Goal: Task Accomplishment & Management: Use online tool/utility

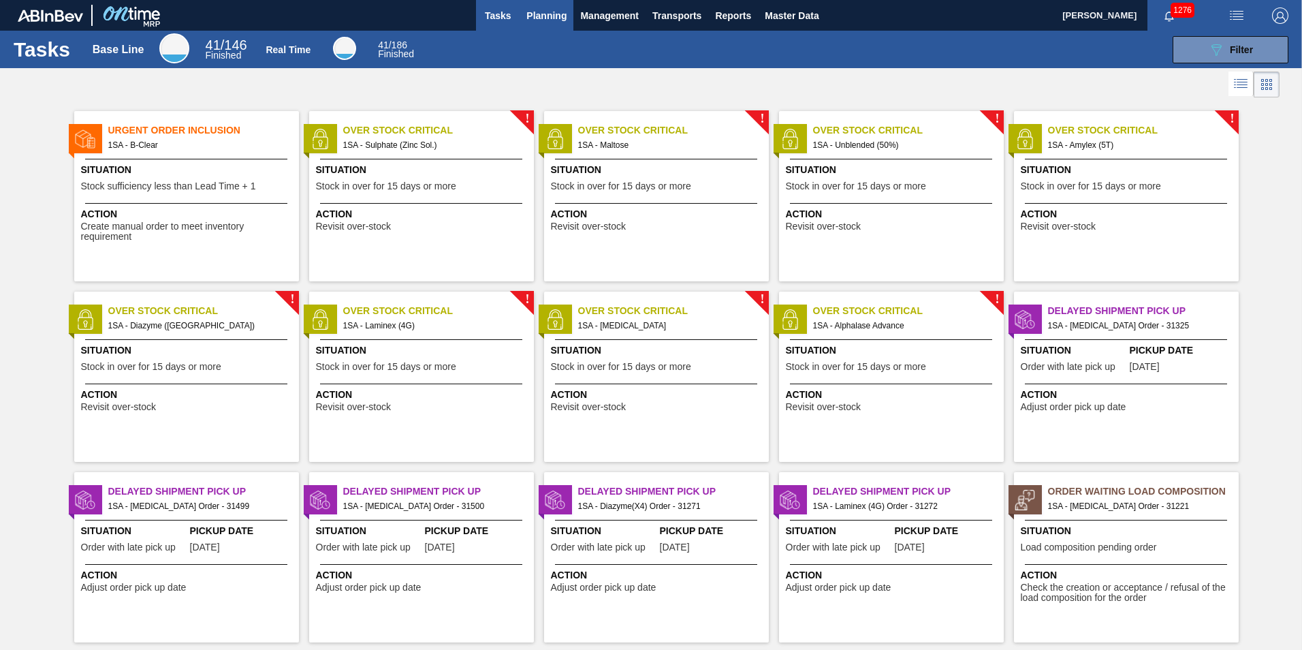
click at [539, 13] on span "Planning" at bounding box center [546, 15] width 40 height 16
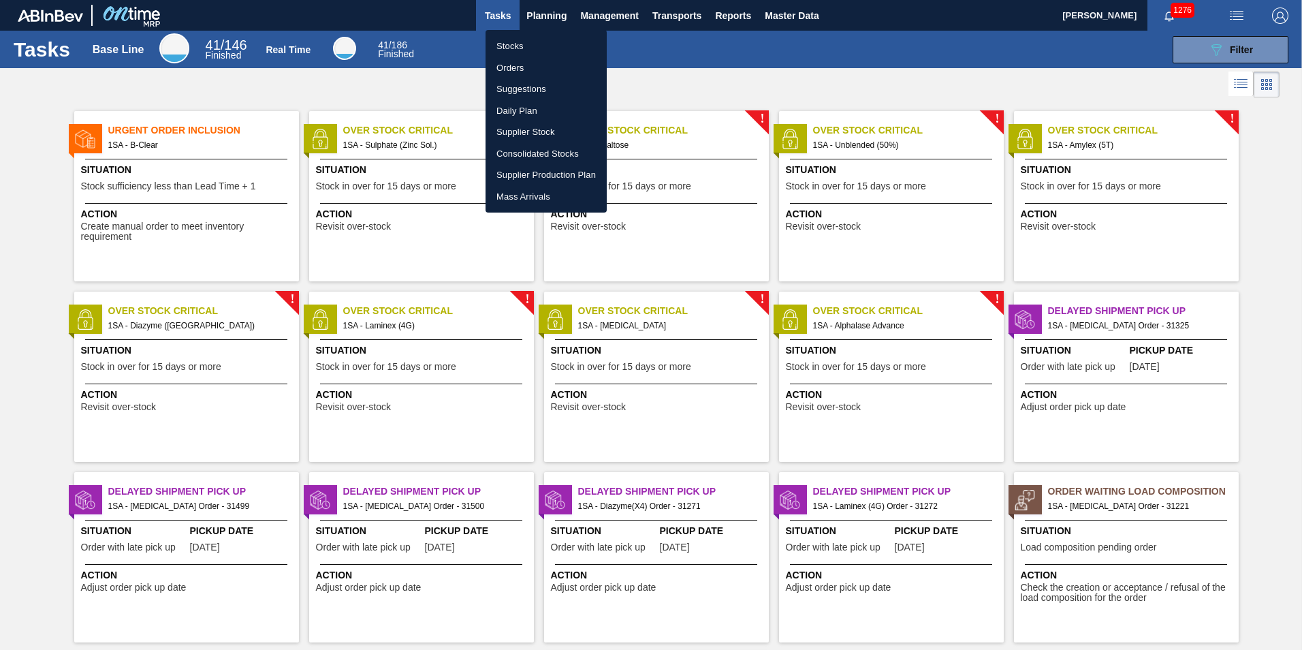
click at [511, 65] on li "Orders" at bounding box center [546, 68] width 121 height 22
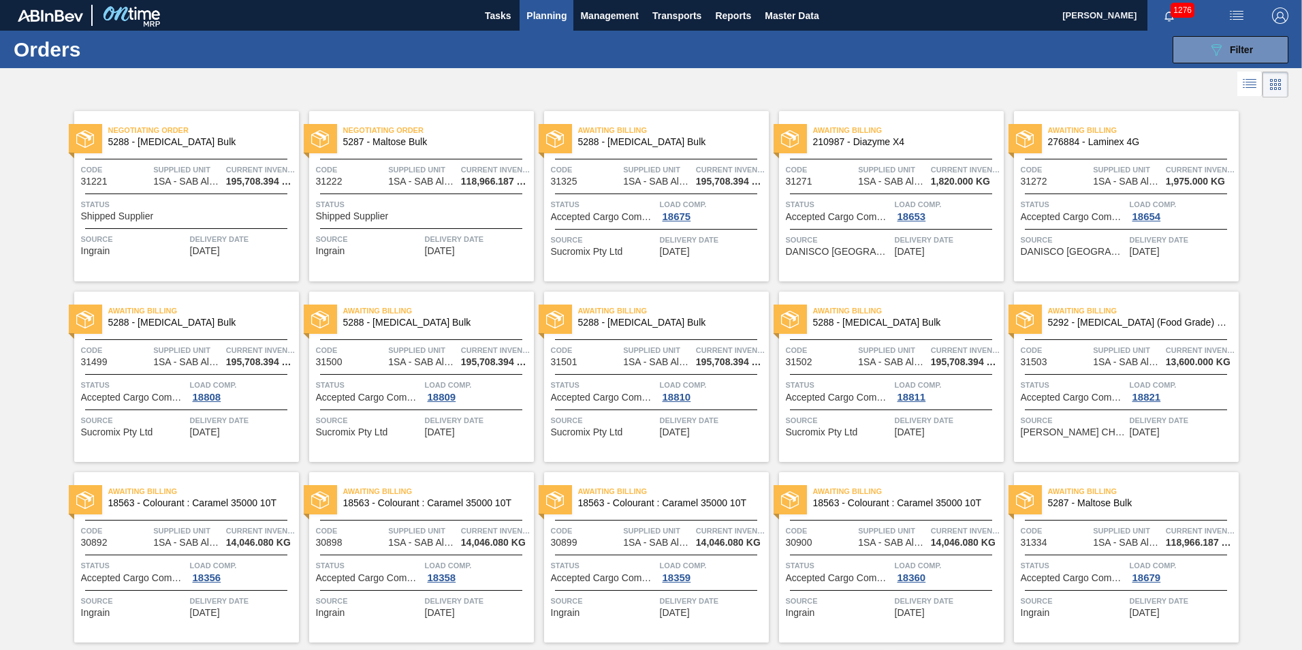
click at [166, 142] on span "5288 - [MEDICAL_DATA] Bulk" at bounding box center [198, 142] width 180 height 10
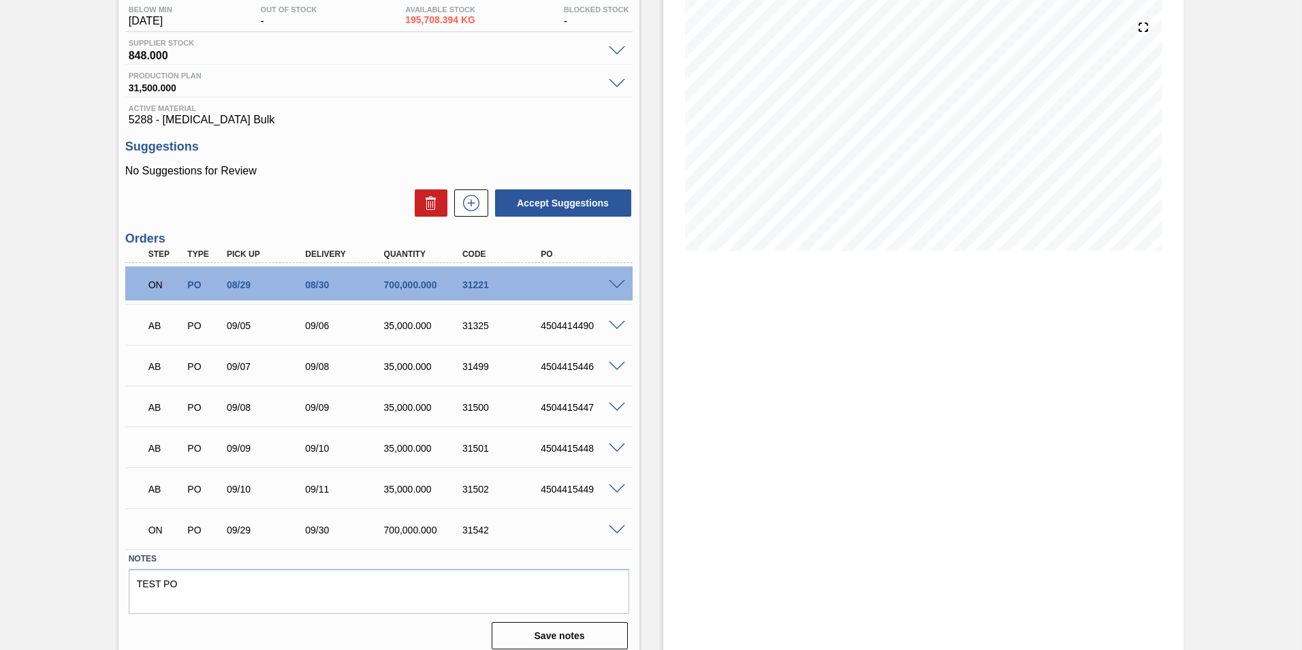
scroll to position [159, 0]
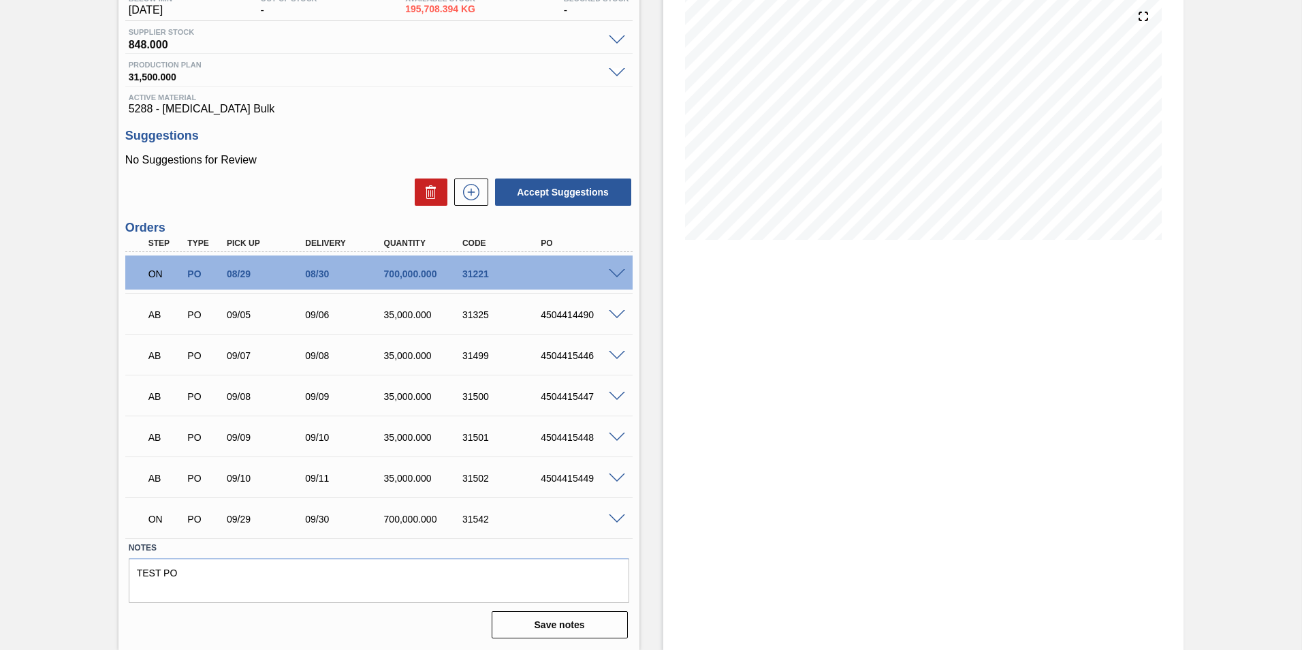
click at [576, 355] on div "4504415446" at bounding box center [581, 355] width 88 height 11
drag, startPoint x: 593, startPoint y: 355, endPoint x: 528, endPoint y: 357, distance: 64.7
click at [528, 357] on div "AB PO 09/07 09/08 35,000.000 31499 4504415446" at bounding box center [375, 353] width 471 height 27
copy div "4504415446"
click at [575, 353] on div "4504415446" at bounding box center [581, 355] width 88 height 11
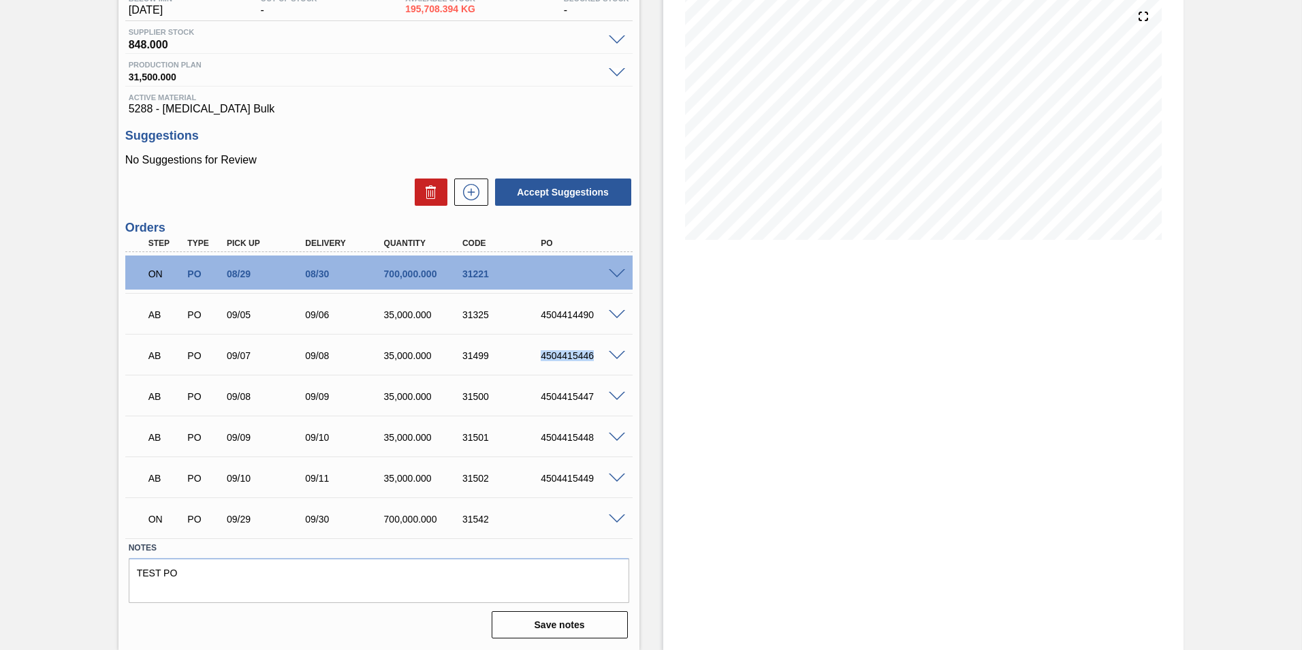
drag, startPoint x: 593, startPoint y: 355, endPoint x: 539, endPoint y: 357, distance: 54.5
click at [539, 357] on div "4504415446" at bounding box center [581, 355] width 88 height 11
copy div "4504415446"
drag, startPoint x: 592, startPoint y: 393, endPoint x: 535, endPoint y: 400, distance: 58.4
click at [535, 400] on div "4504415447" at bounding box center [571, 396] width 78 height 11
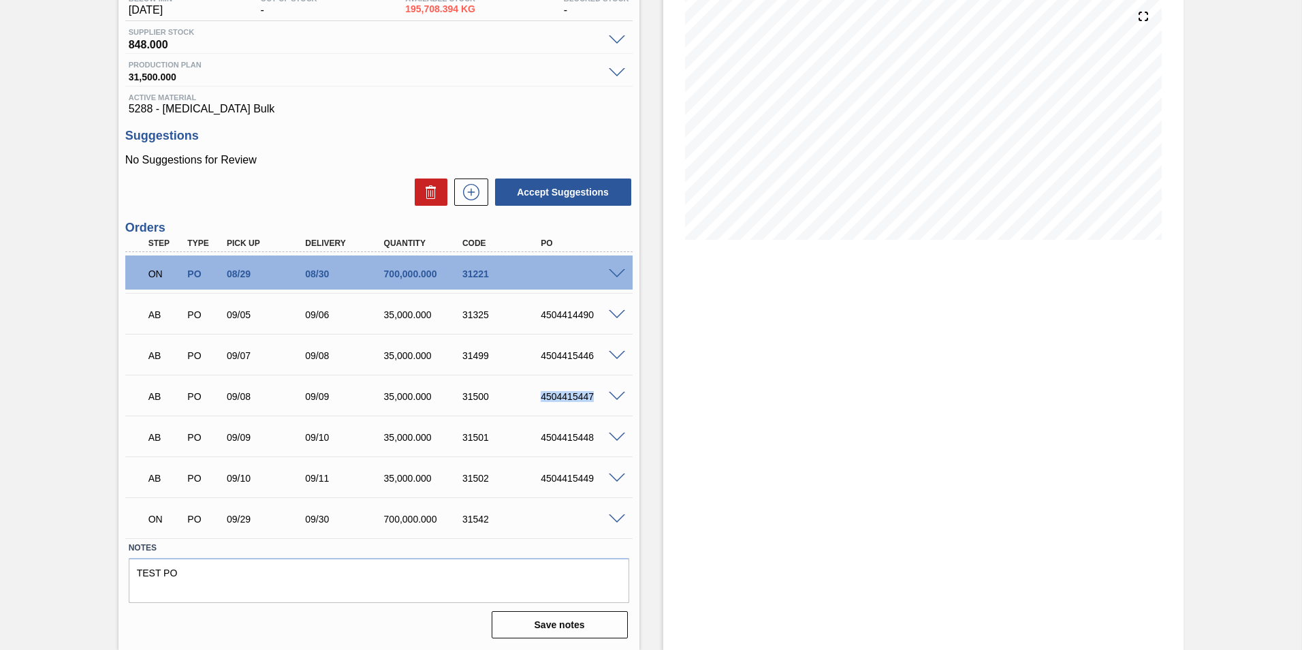
copy div "4504415447"
drag, startPoint x: 592, startPoint y: 435, endPoint x: 537, endPoint y: 444, distance: 56.5
click at [537, 444] on div "AB PO 09/09 09/10 35,000.000 31501 4504415448" at bounding box center [375, 435] width 471 height 27
copy div "4504415448"
drag, startPoint x: 593, startPoint y: 477, endPoint x: 539, endPoint y: 483, distance: 54.1
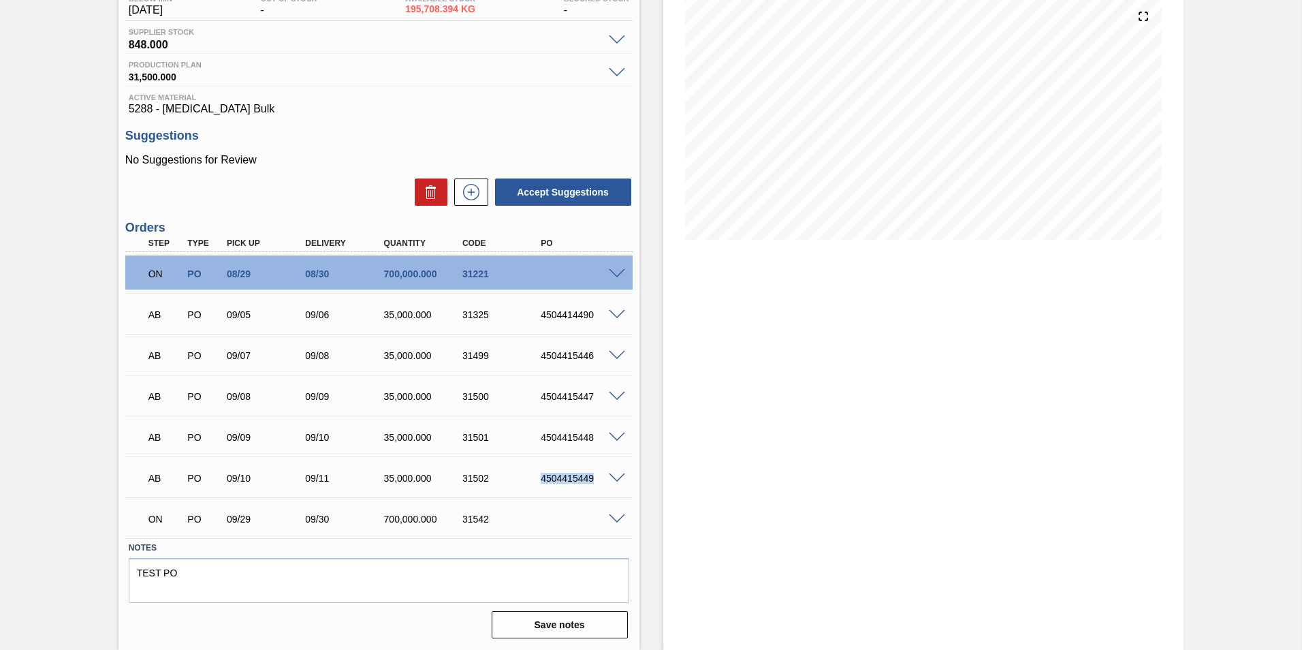
click at [539, 483] on div "4504415449" at bounding box center [581, 478] width 88 height 11
copy div "4504415449"
